Goal: Download file/media

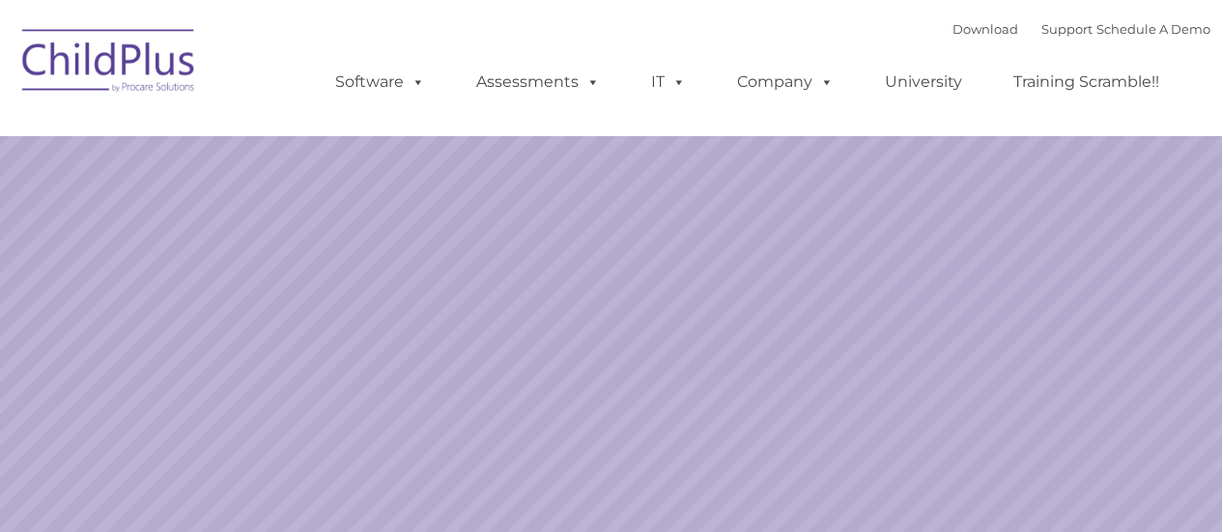
select select "MEDIUM"
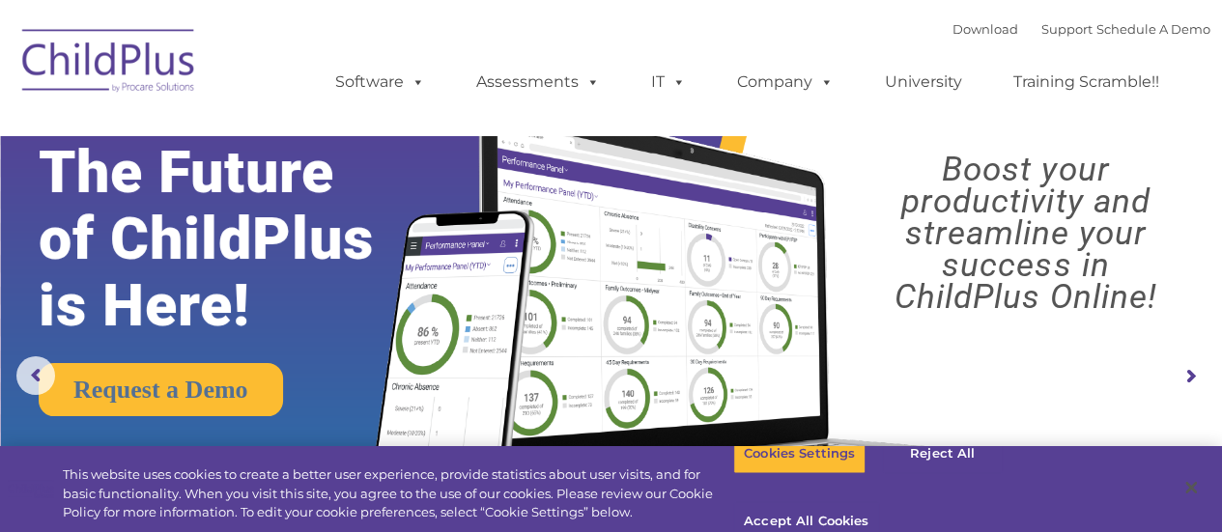
click at [1177, 380] on rs-arrow at bounding box center [1190, 376] width 39 height 39
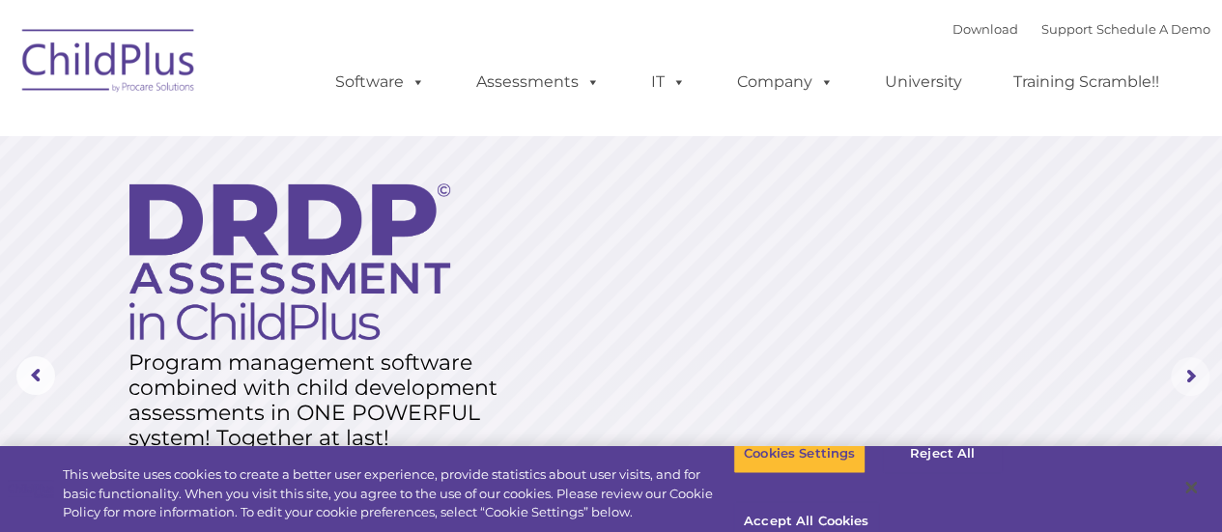
click at [1177, 380] on rs-arrow at bounding box center [1190, 376] width 39 height 39
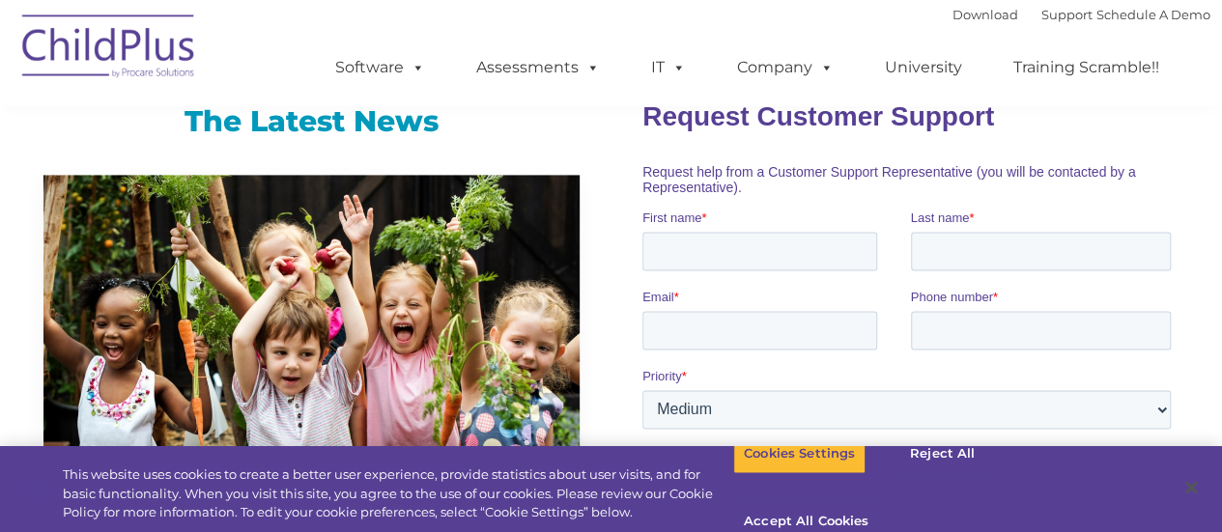
scroll to position [1706, 0]
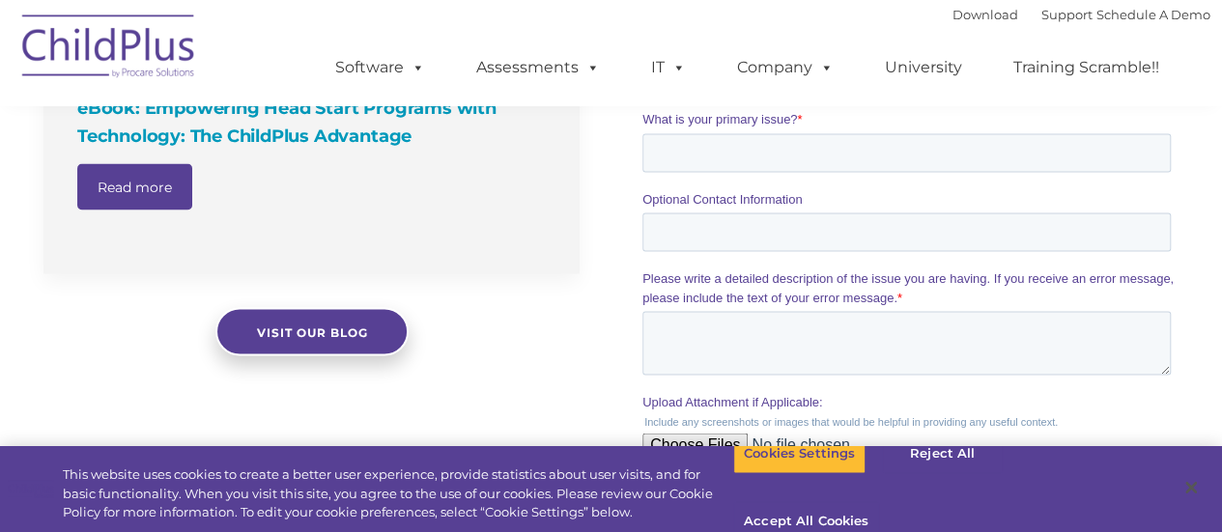
click at [127, 46] on img at bounding box center [109, 49] width 193 height 97
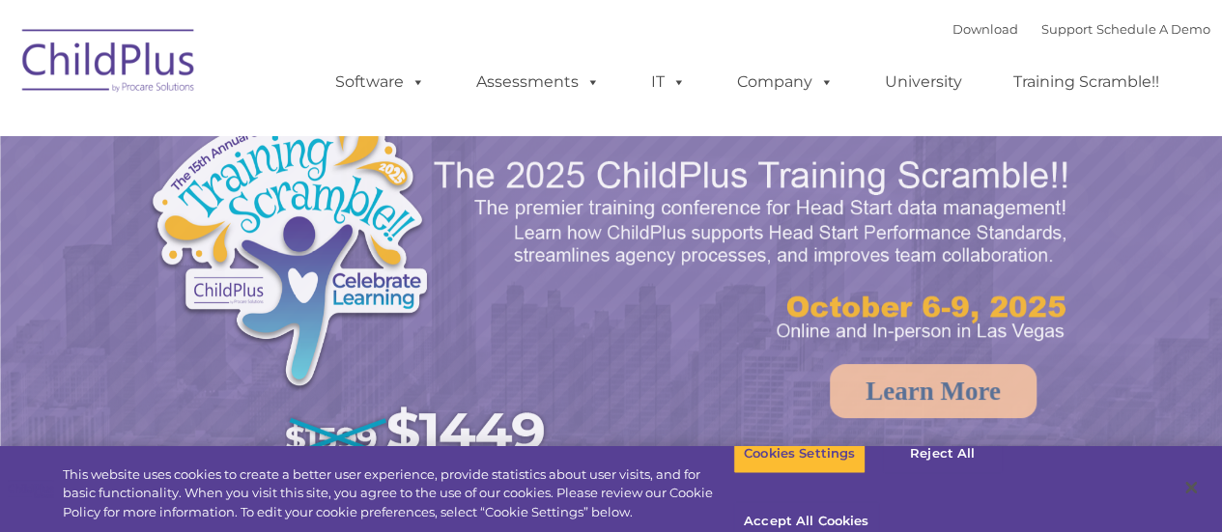
select select "MEDIUM"
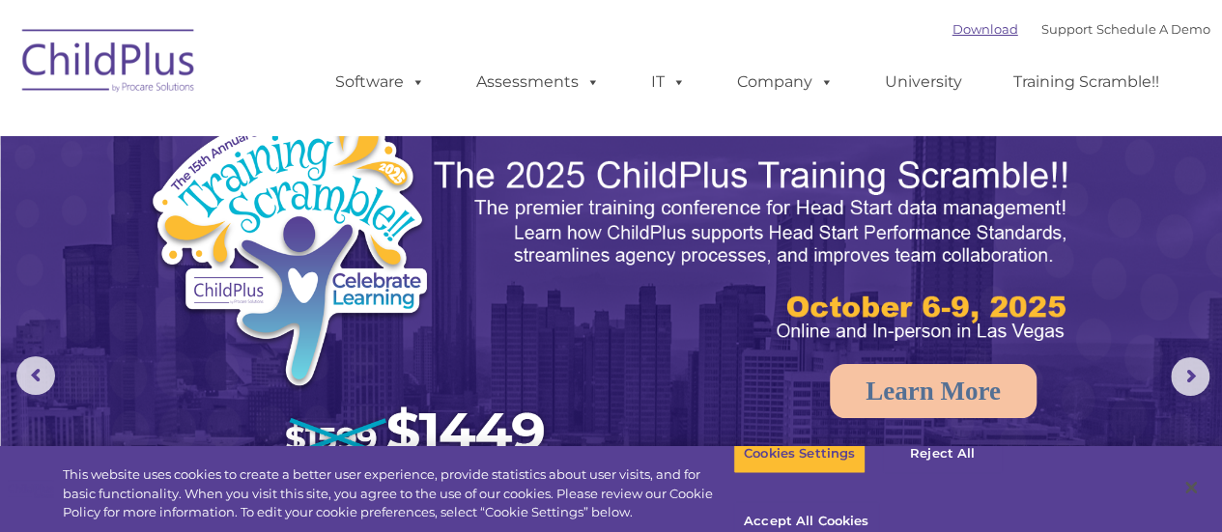
click at [968, 34] on link "Download" at bounding box center [985, 28] width 66 height 15
